Goal: Task Accomplishment & Management: Manage account settings

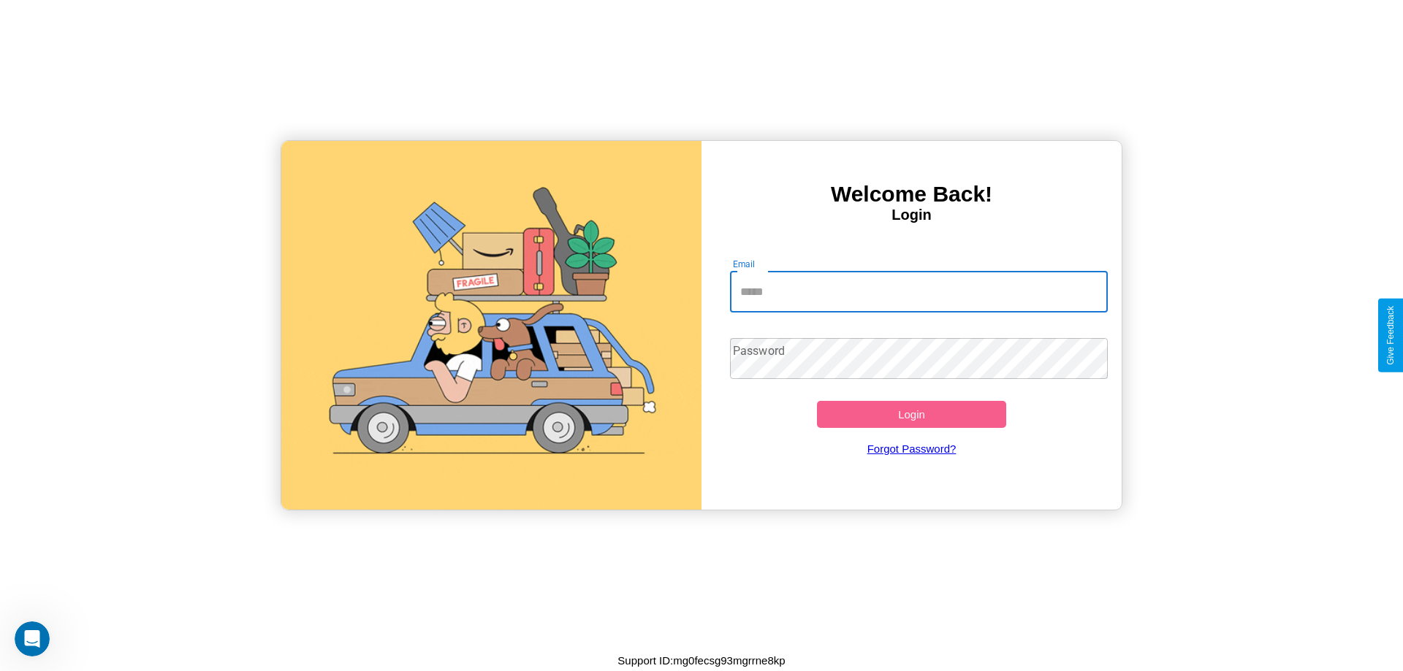
click at [918, 292] on input "Email" at bounding box center [919, 292] width 378 height 41
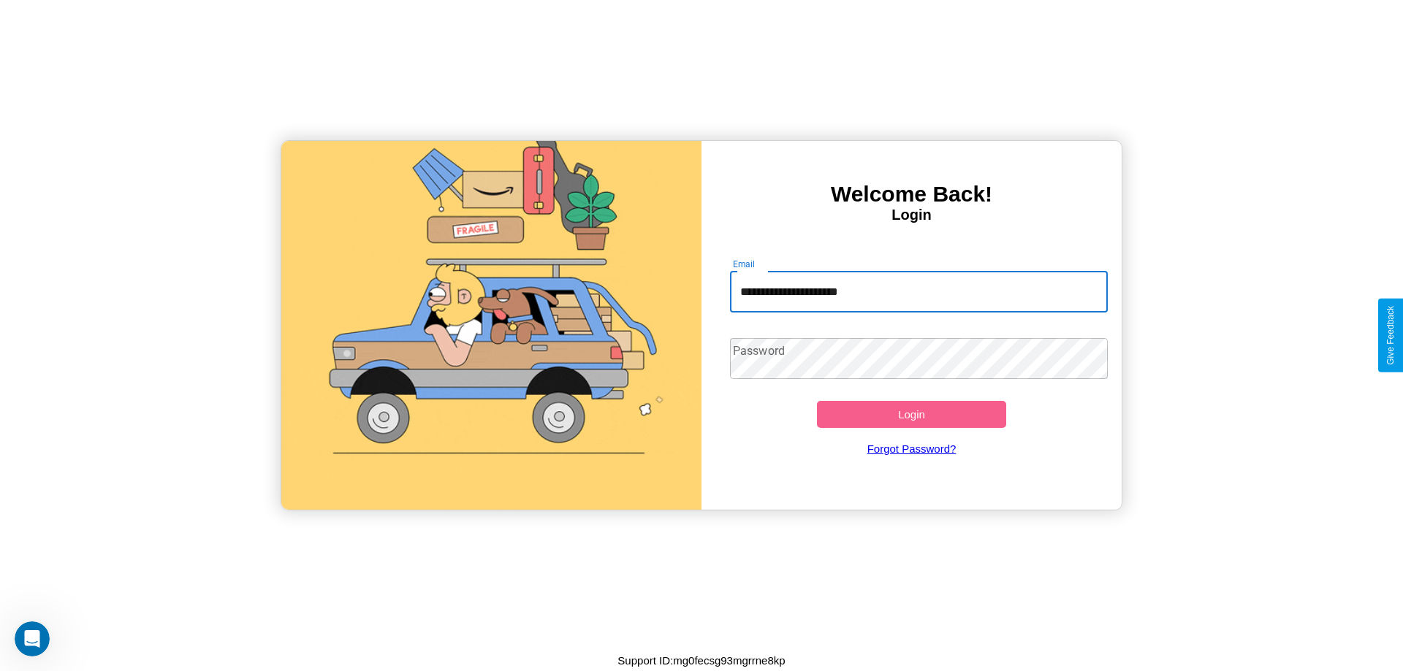
type input "**********"
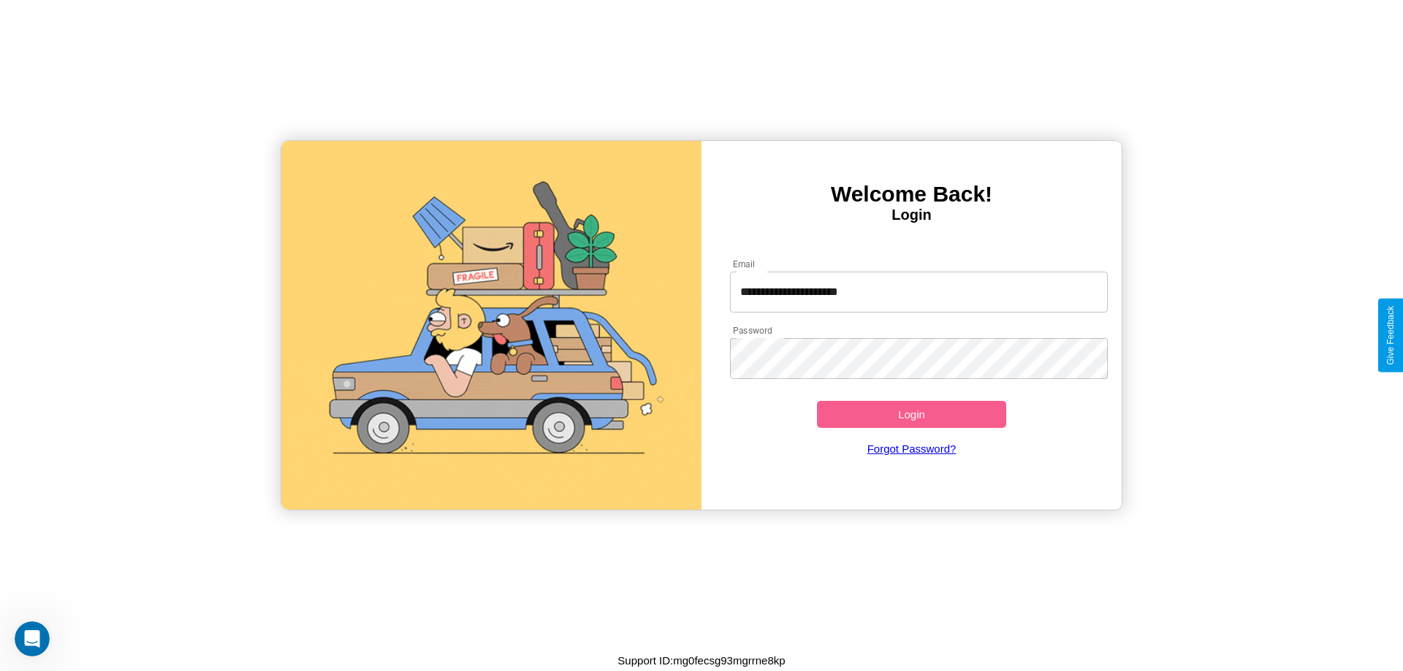
click at [911, 414] on button "Login" at bounding box center [911, 414] width 189 height 27
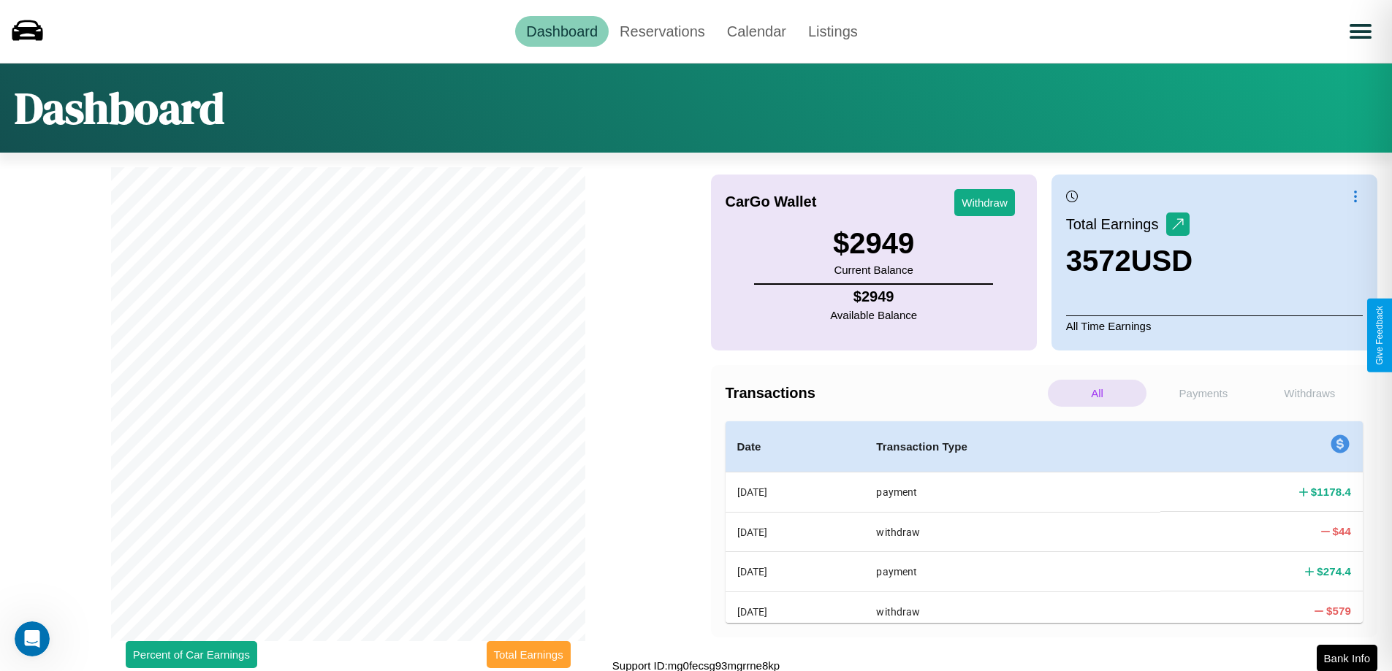
click at [528, 655] on button "Total Earnings" at bounding box center [529, 655] width 84 height 27
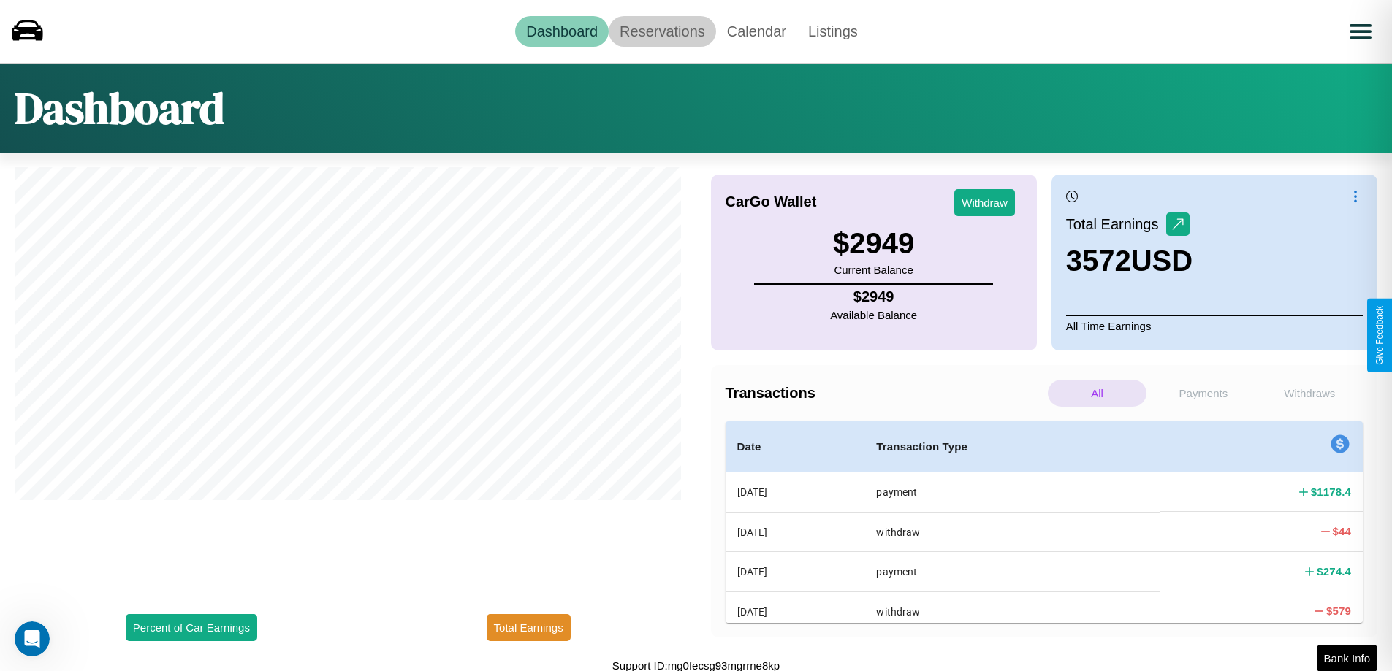
click at [662, 31] on link "Reservations" at bounding box center [662, 31] width 107 height 31
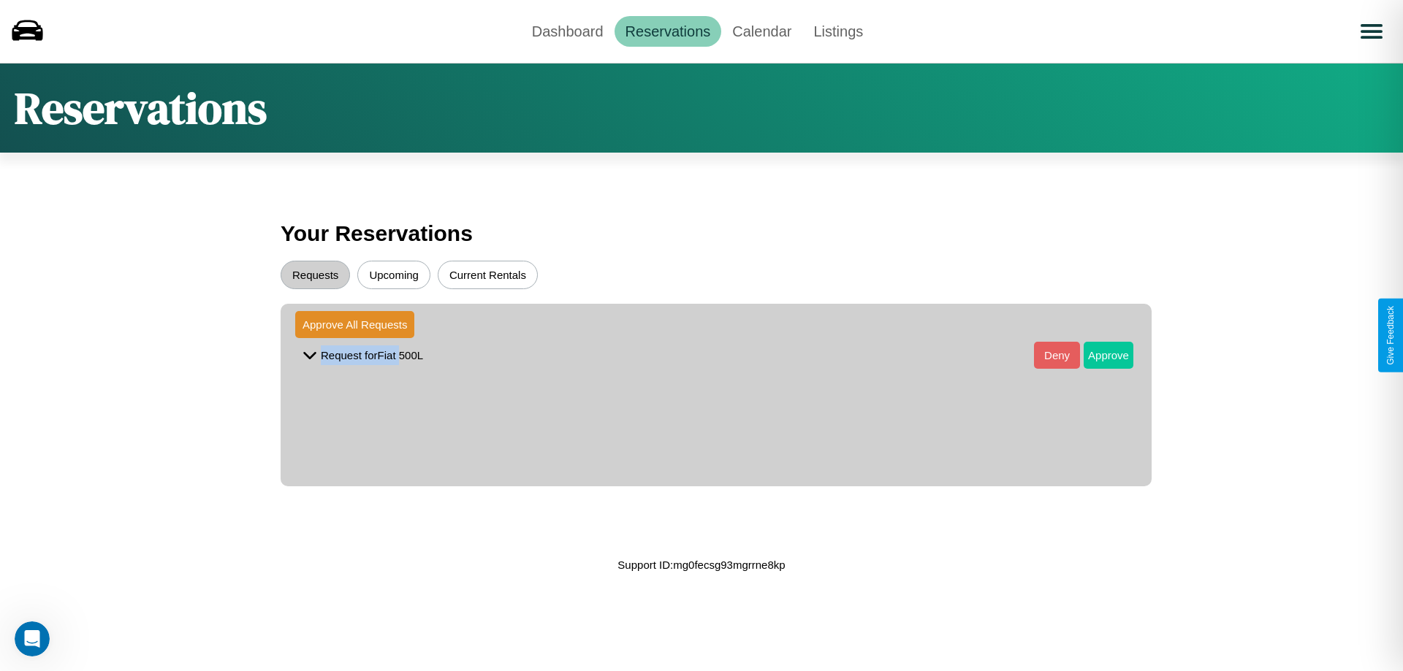
click at [1097, 355] on button "Approve" at bounding box center [1109, 355] width 50 height 27
